Goal: Task Accomplishment & Management: Use online tool/utility

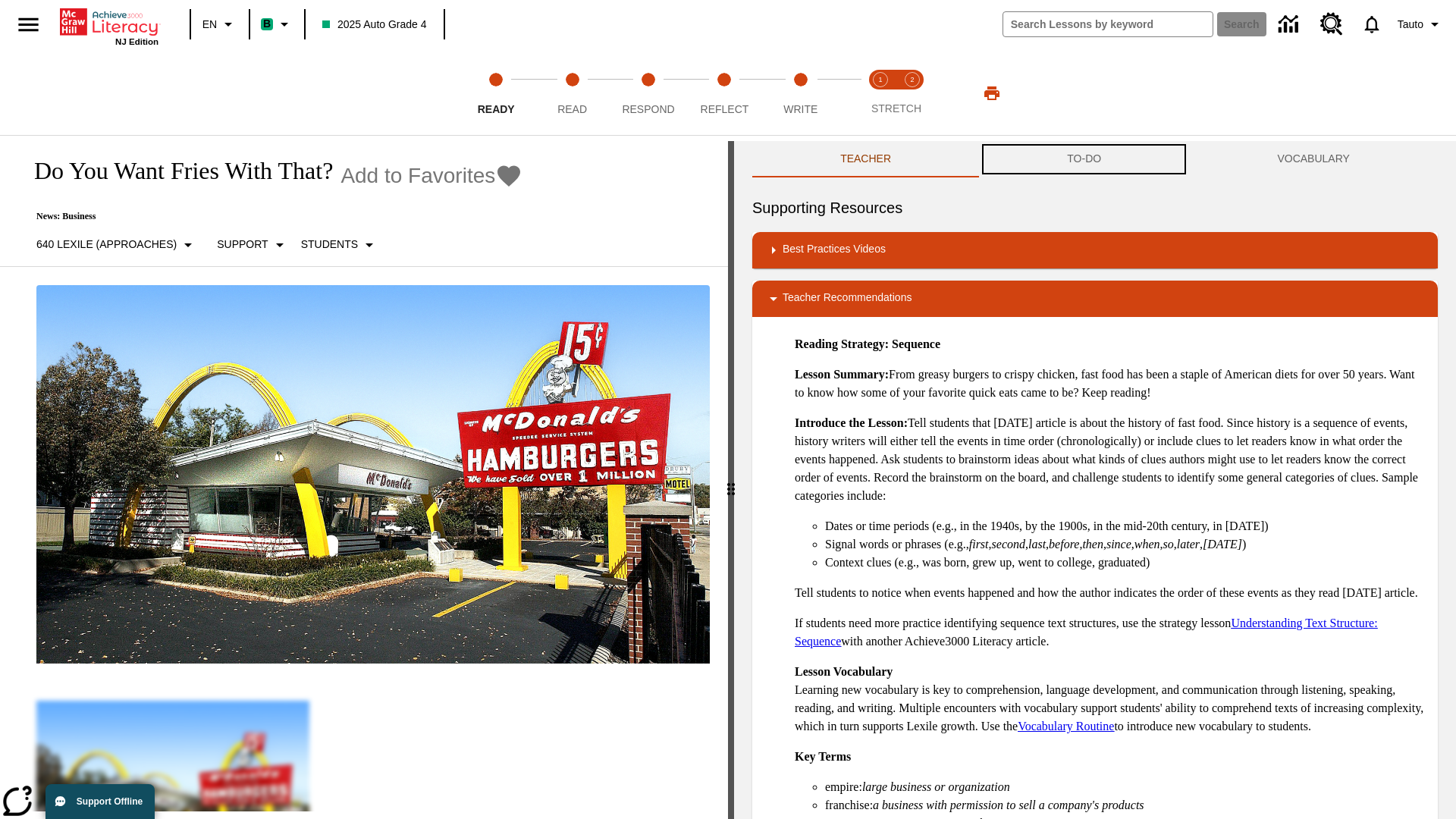
click at [1085, 159] on button "TO-DO" at bounding box center [1084, 159] width 210 height 36
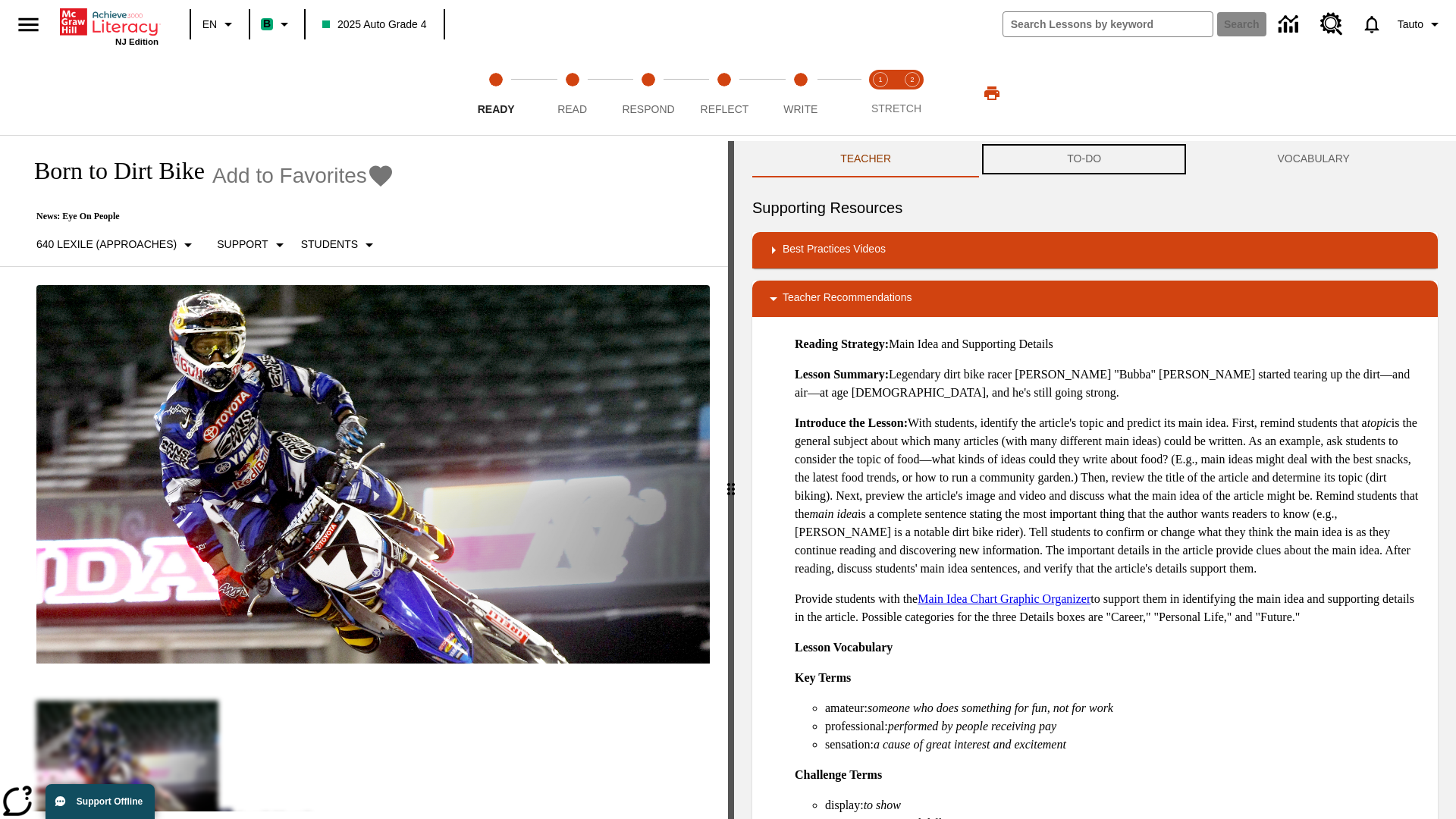
click at [1085, 159] on button "TO-DO" at bounding box center [1084, 159] width 210 height 36
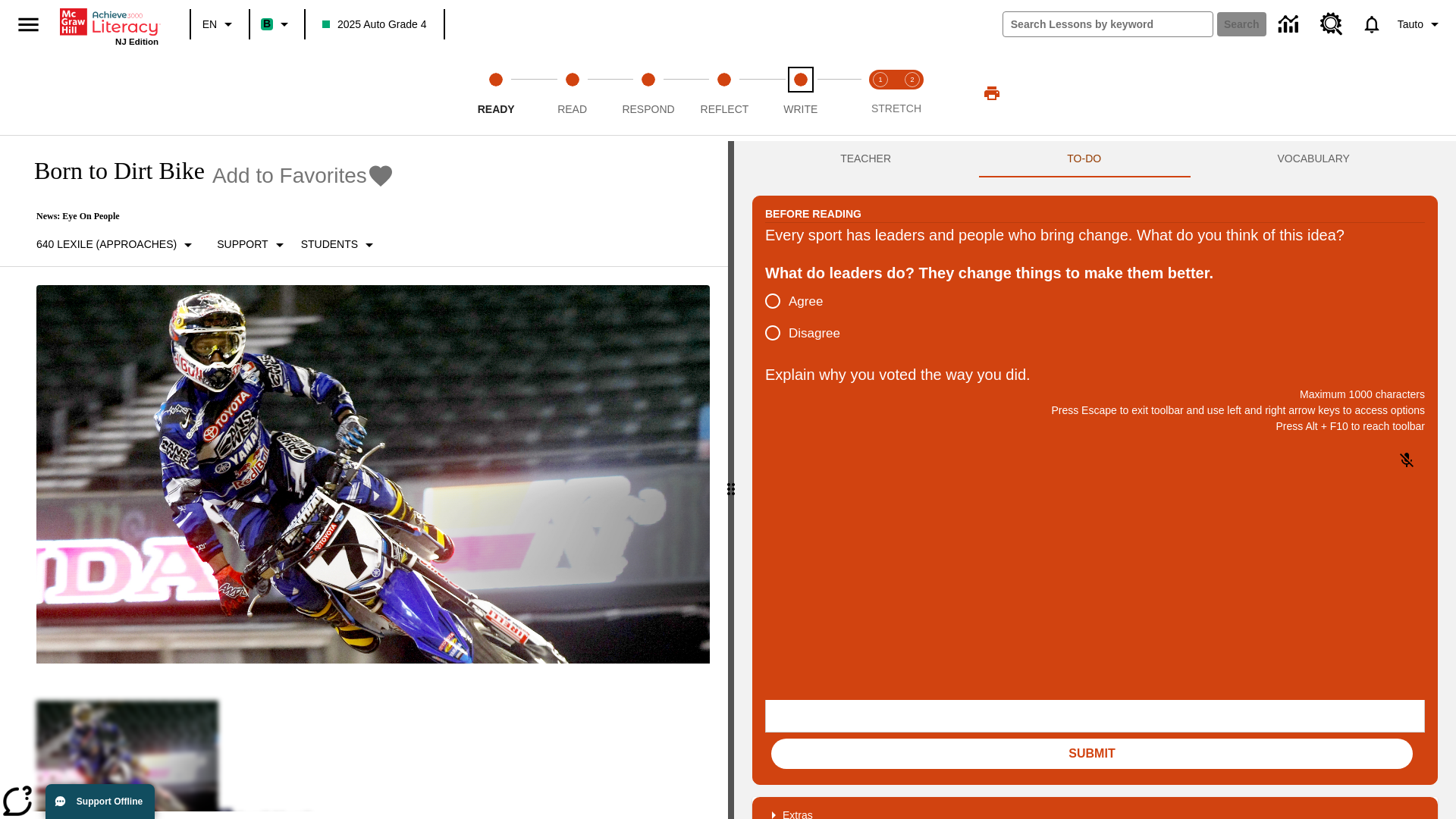
click at [800, 93] on span "Write" at bounding box center [800, 103] width 34 height 28
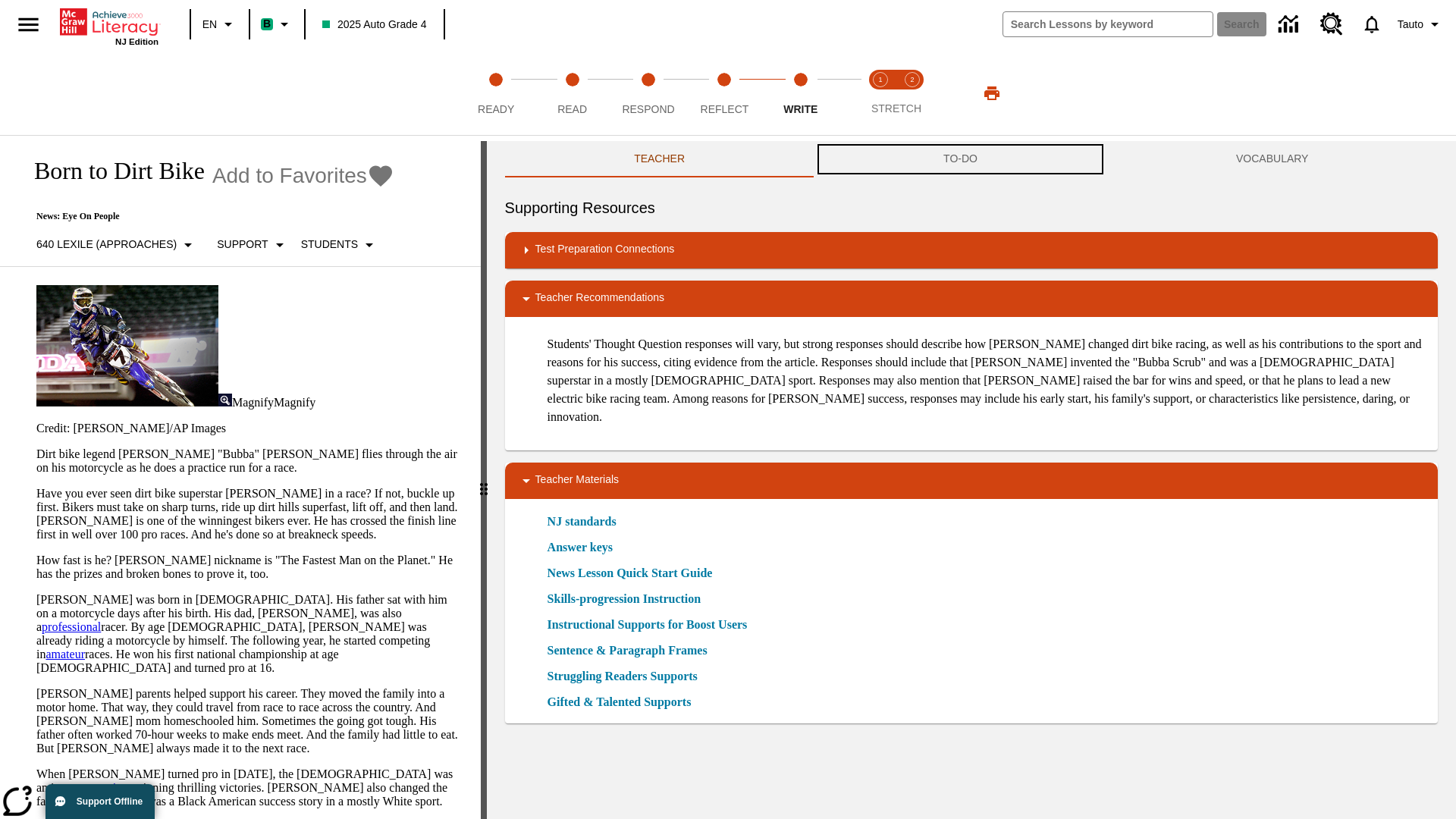
scroll to position [1, 0]
click at [961, 159] on button "TO-DO" at bounding box center [961, 159] width 292 height 36
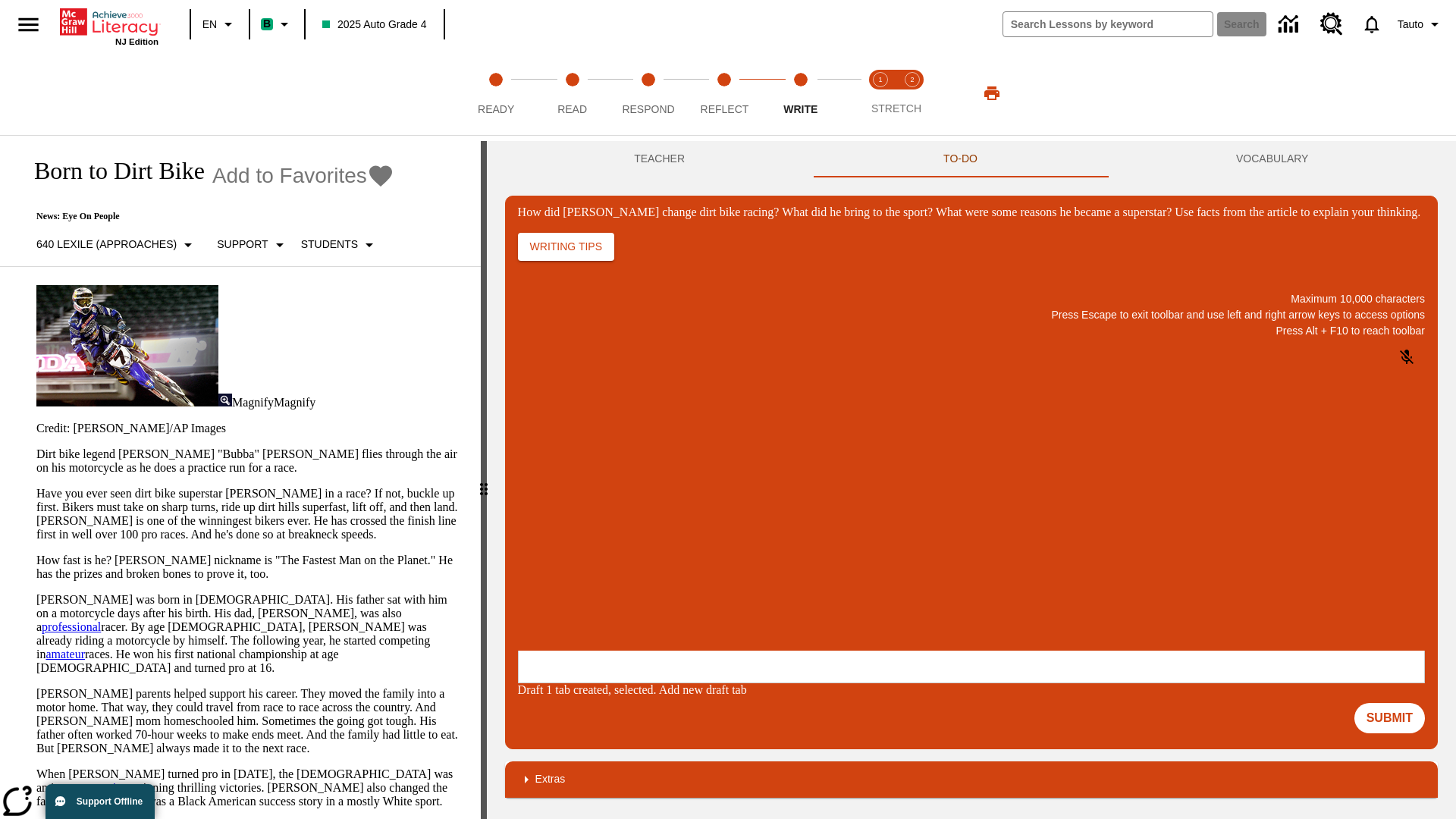
scroll to position [0, 0]
click at [739, 553] on p "One change Stewart brought to dirt bike racing was…" at bounding box center [631, 559] width 215 height 28
click at [549, 493] on span "Copy" at bounding box center [536, 498] width 25 height 11
